Goal: Task Accomplishment & Management: Use online tool/utility

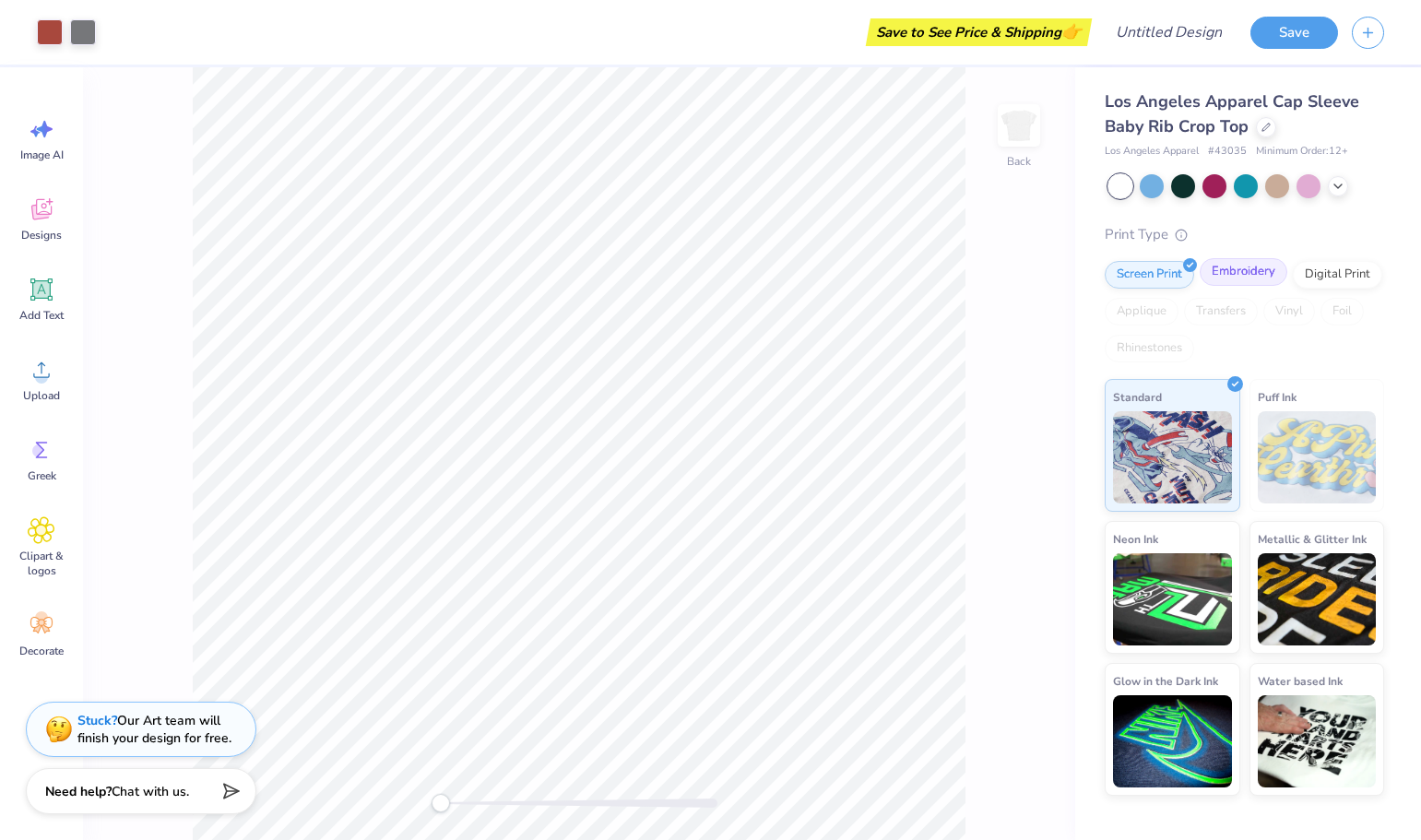
click at [1239, 278] on div "Embroidery" at bounding box center [1244, 271] width 87 height 27
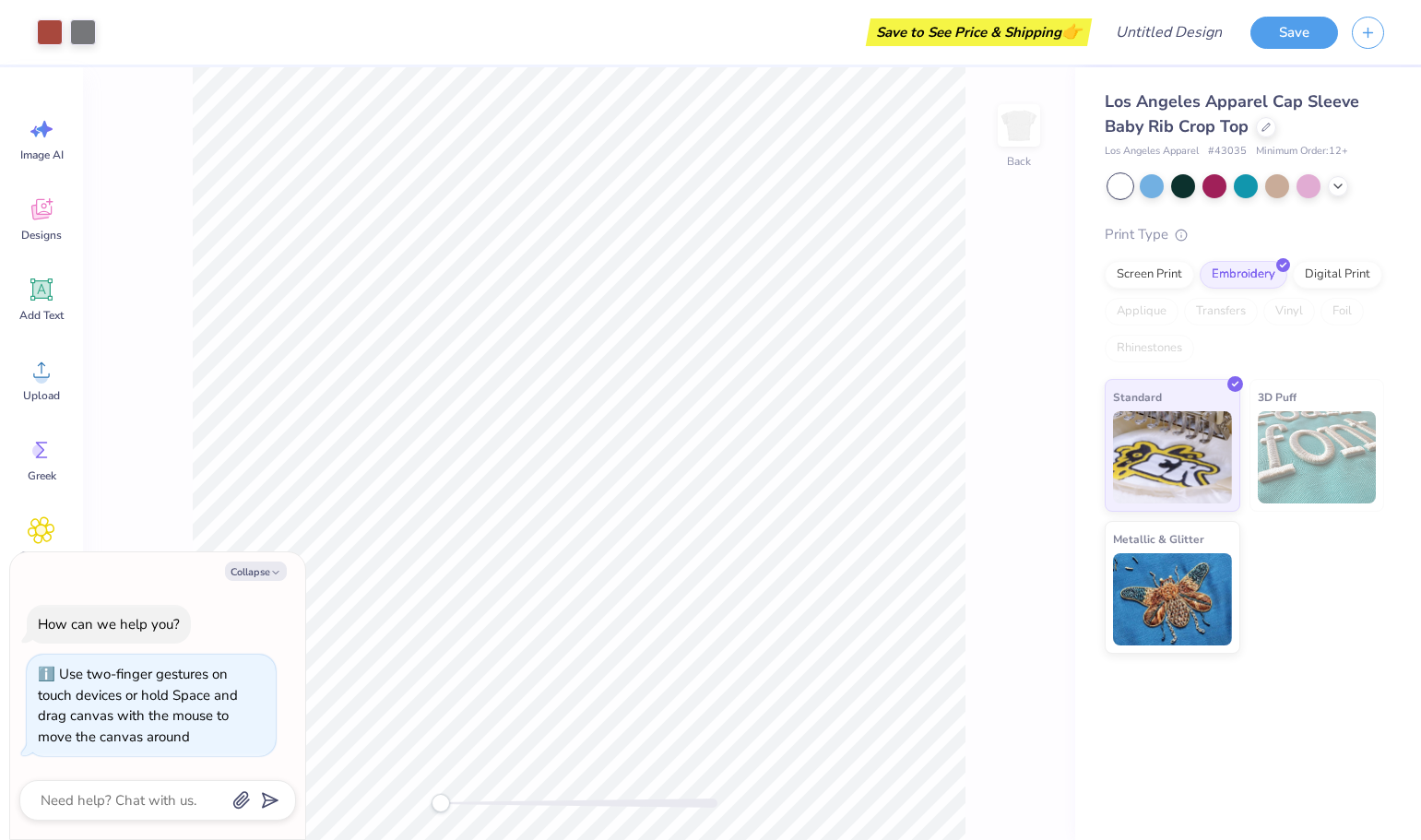
click at [320, 793] on div "Back" at bounding box center [579, 453] width 992 height 773
click at [1337, 186] on icon at bounding box center [1338, 185] width 15 height 15
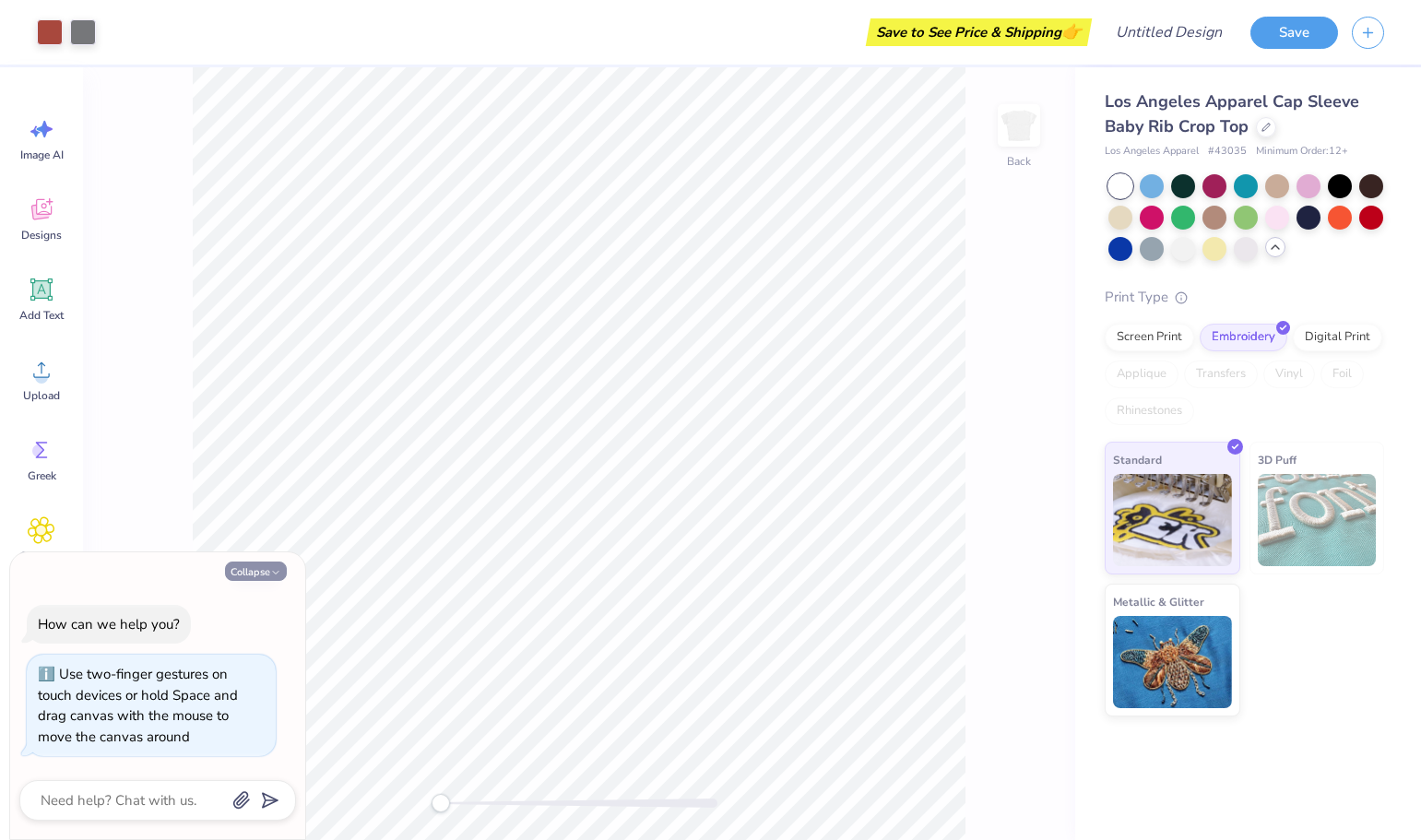
click at [271, 572] on icon "button" at bounding box center [276, 573] width 11 height 11
type textarea "x"
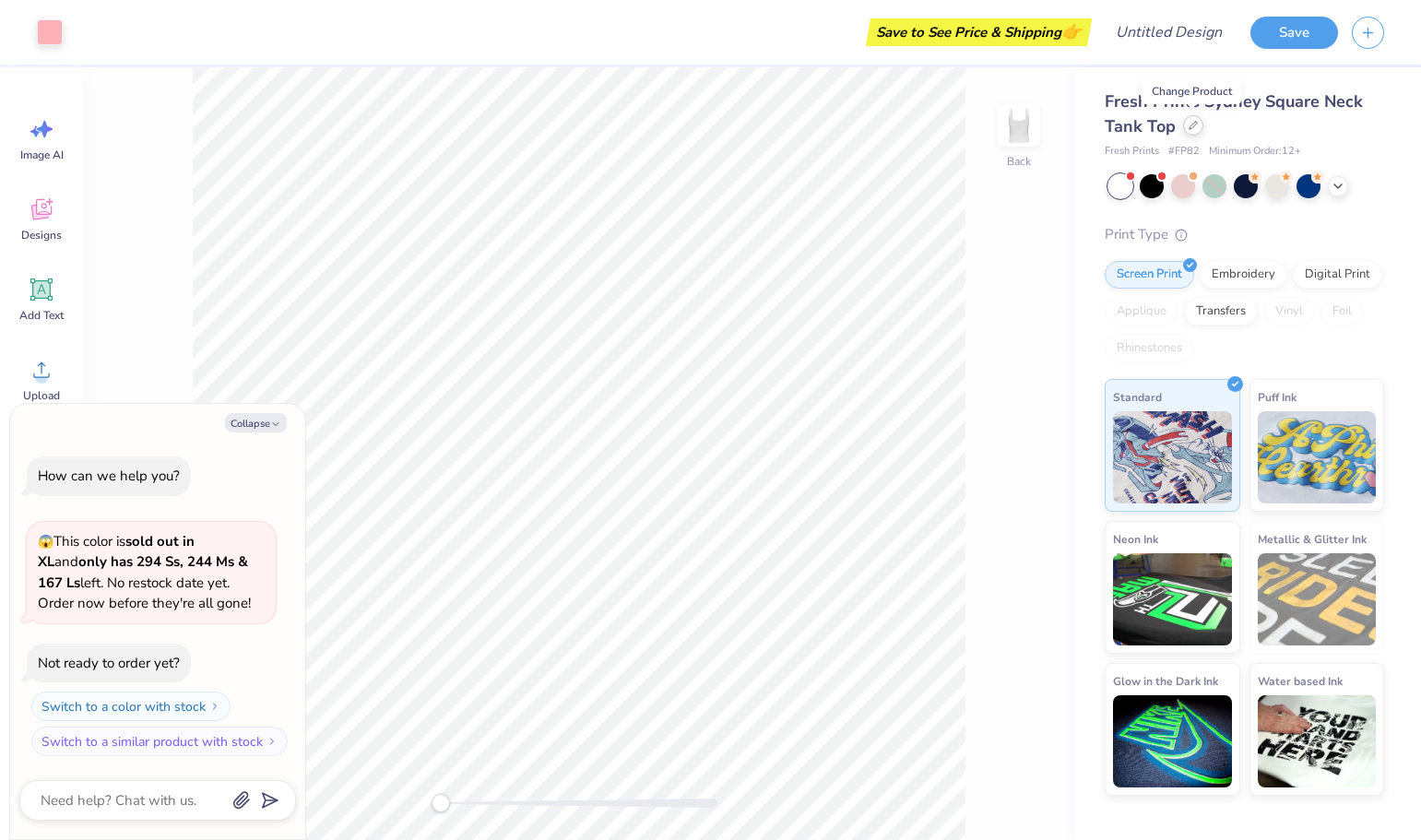
click at [1191, 135] on div at bounding box center [1192, 125] width 20 height 20
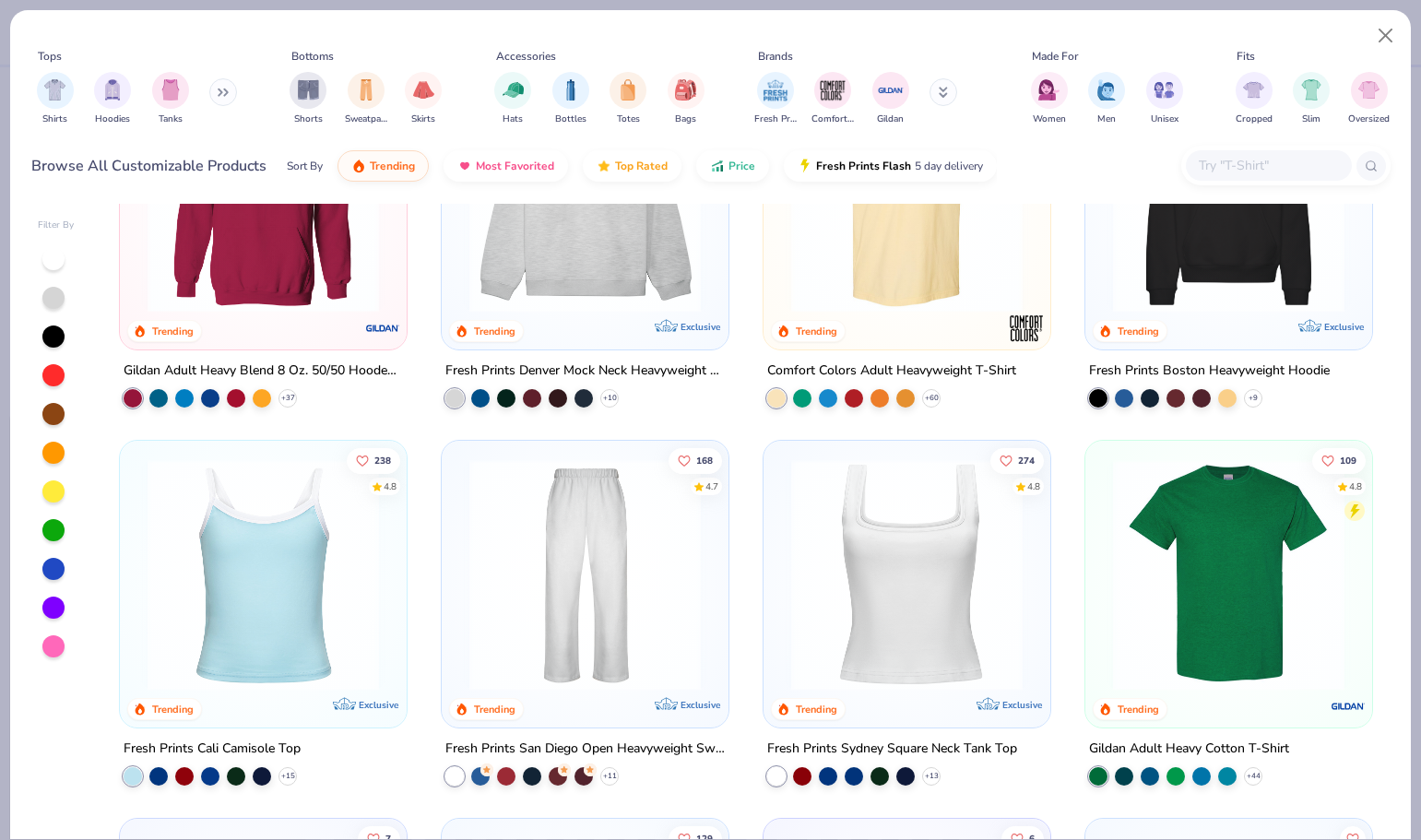
scroll to position [186, 0]
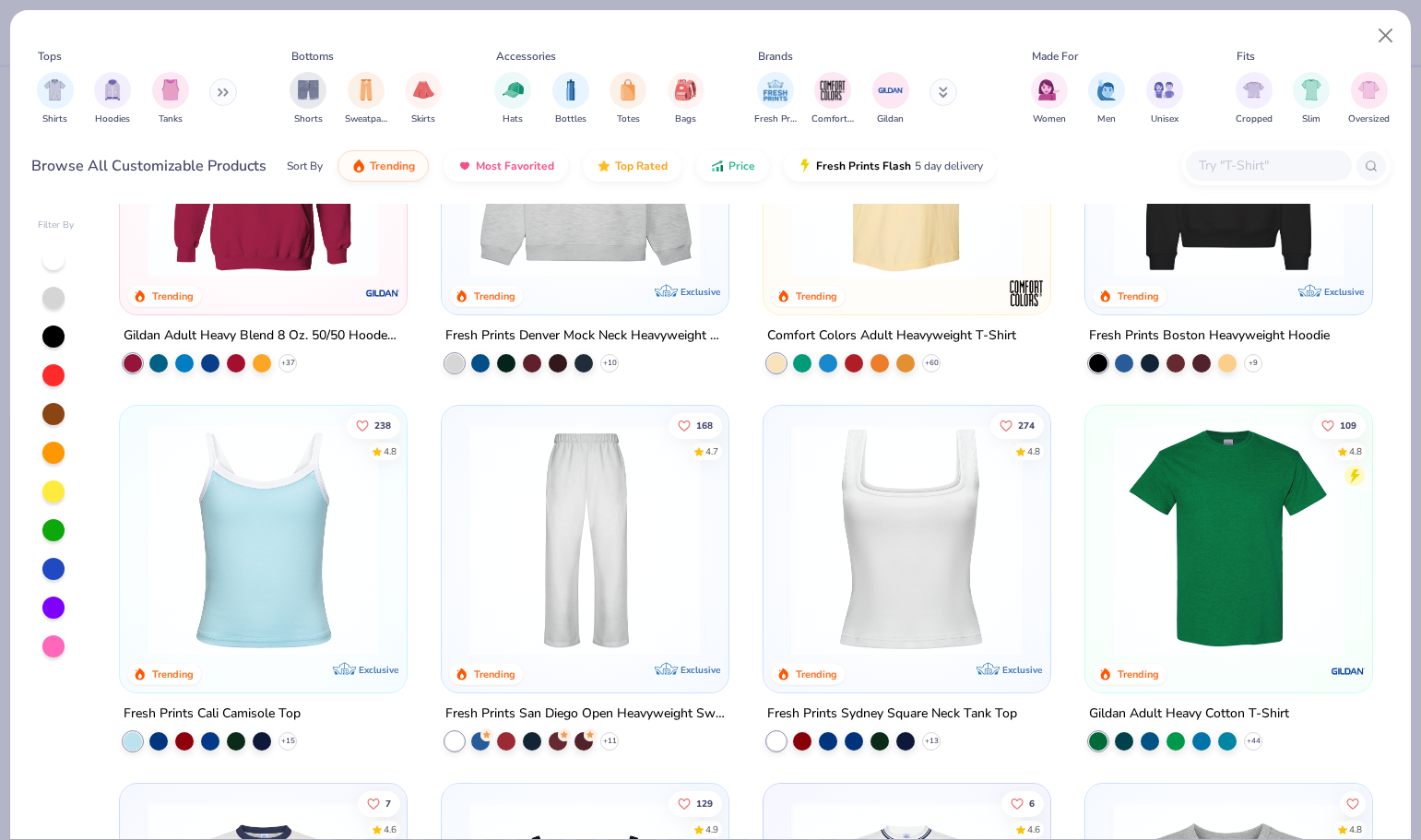
click at [599, 510] on img at bounding box center [584, 539] width 249 height 231
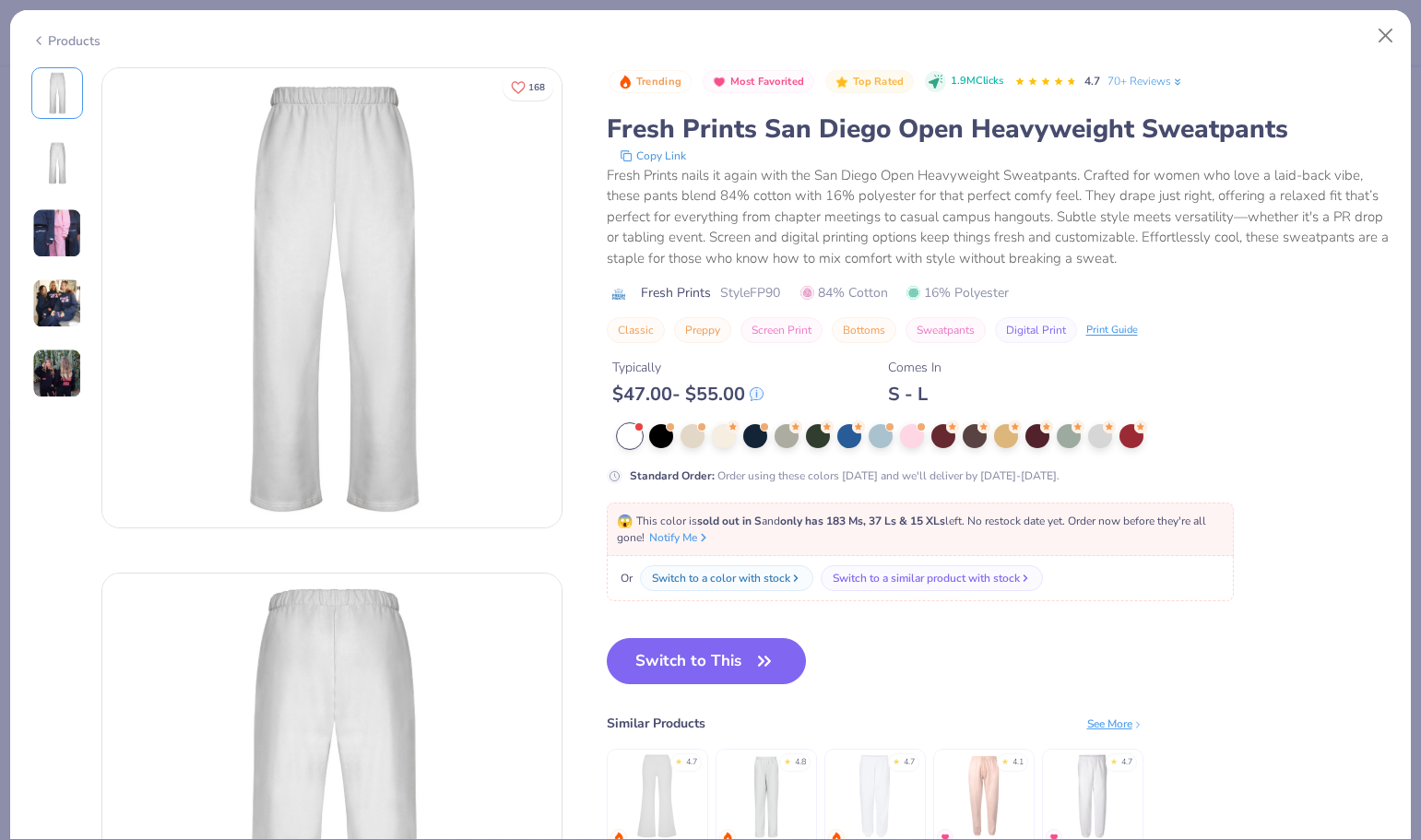
type textarea "x"
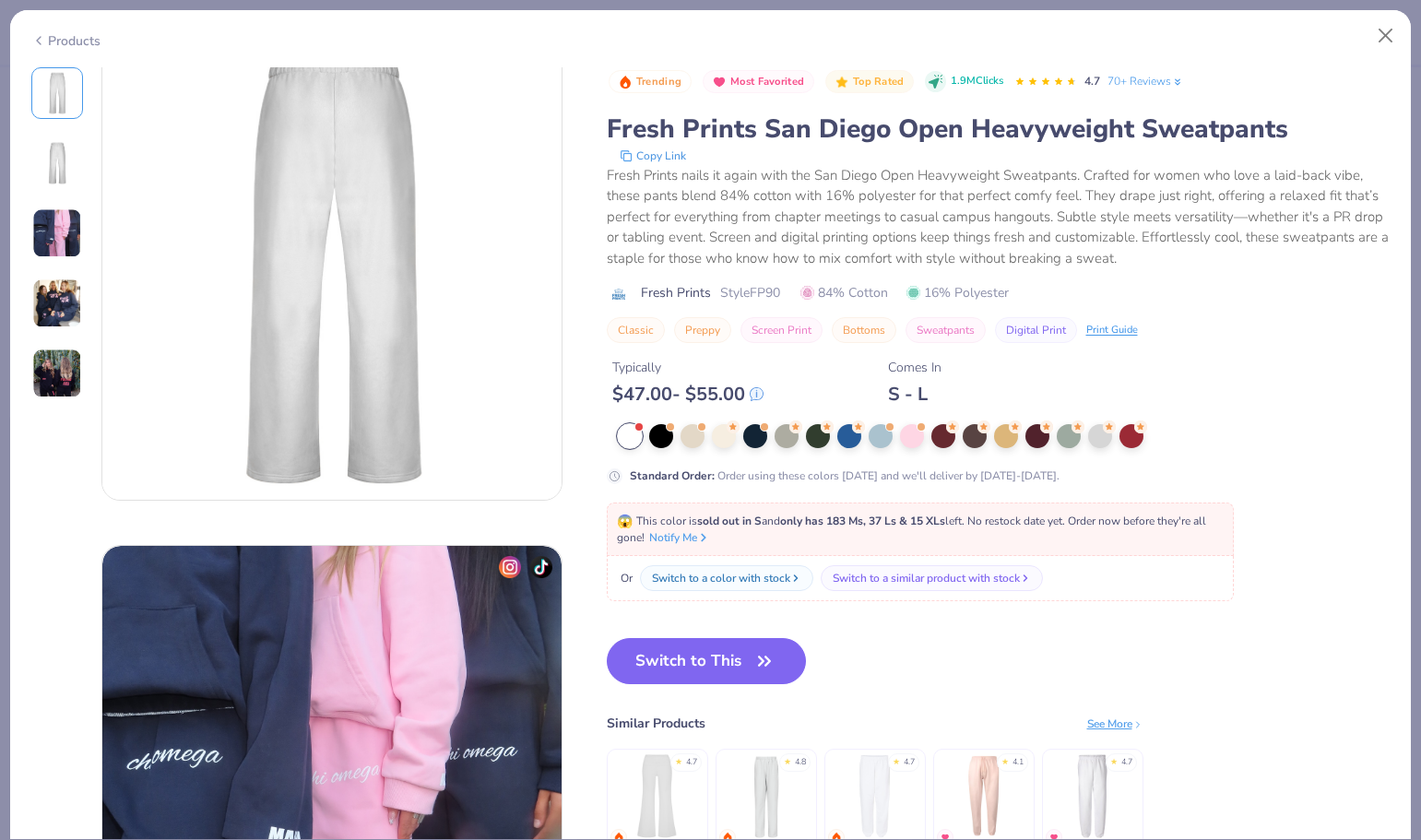
scroll to position [283, 0]
